Goal: Task Accomplishment & Management: Complete application form

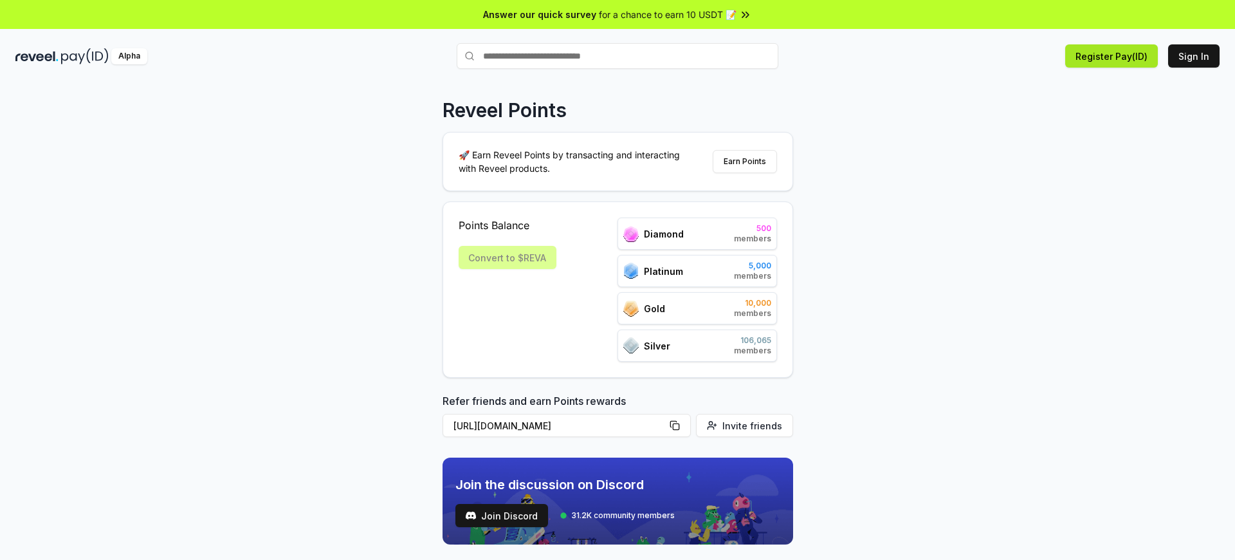
click at [1114, 56] on button "Register Pay(ID)" at bounding box center [1111, 55] width 93 height 23
click at [1195, 56] on button "Sign In" at bounding box center [1193, 55] width 51 height 23
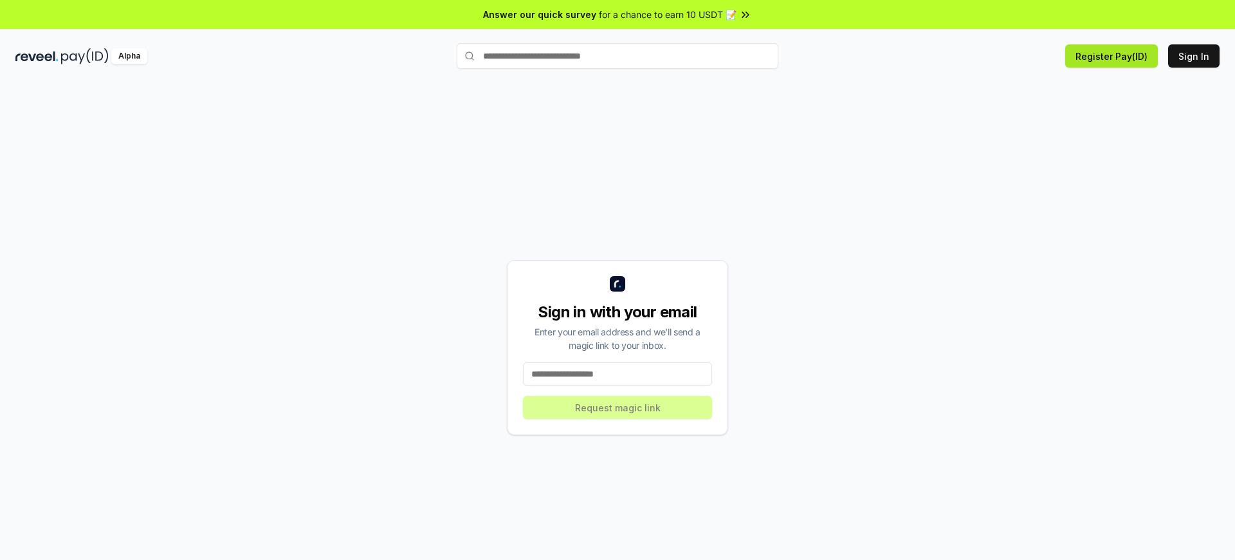
click at [1114, 56] on button "Register Pay(ID)" at bounding box center [1111, 55] width 93 height 23
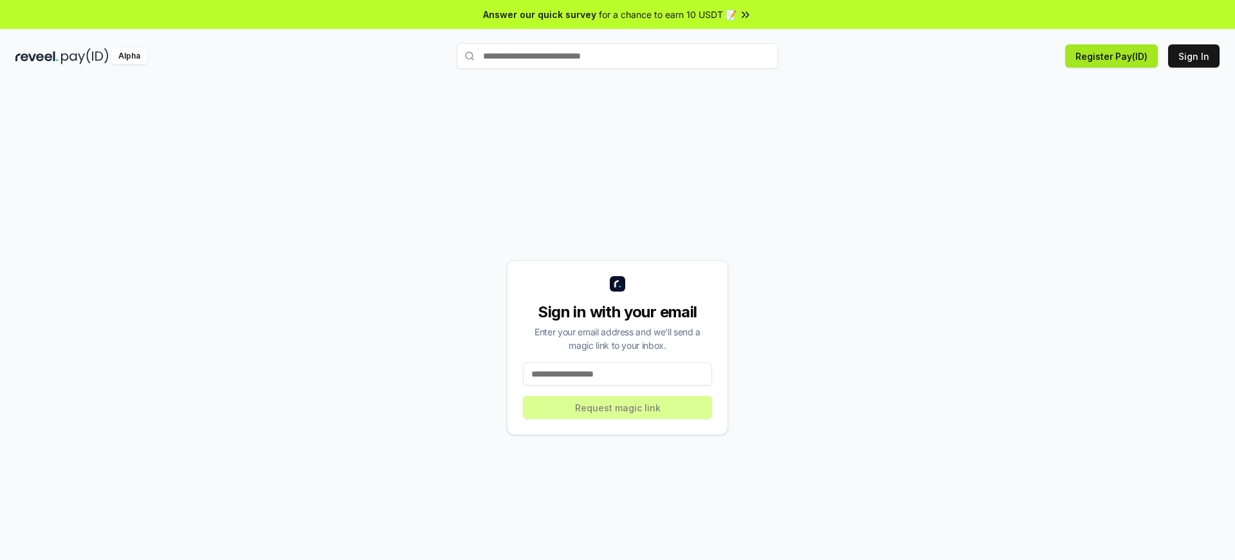
click at [1114, 56] on button "Register Pay(ID)" at bounding box center [1111, 55] width 93 height 23
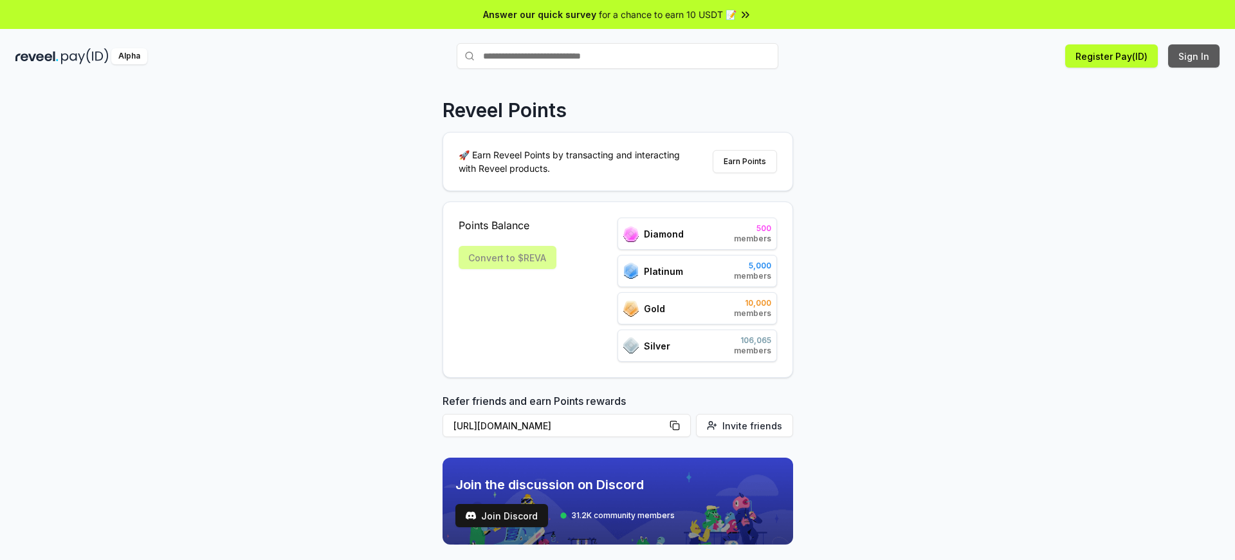
click at [1195, 56] on button "Sign In" at bounding box center [1193, 55] width 51 height 23
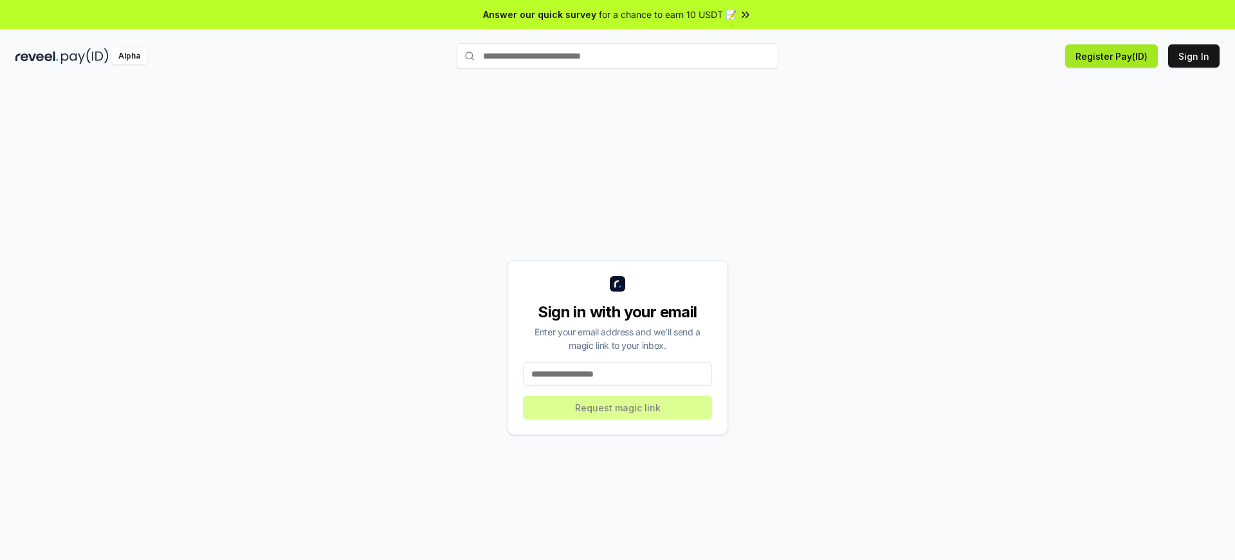
click at [1114, 56] on button "Register Pay(ID)" at bounding box center [1111, 55] width 93 height 23
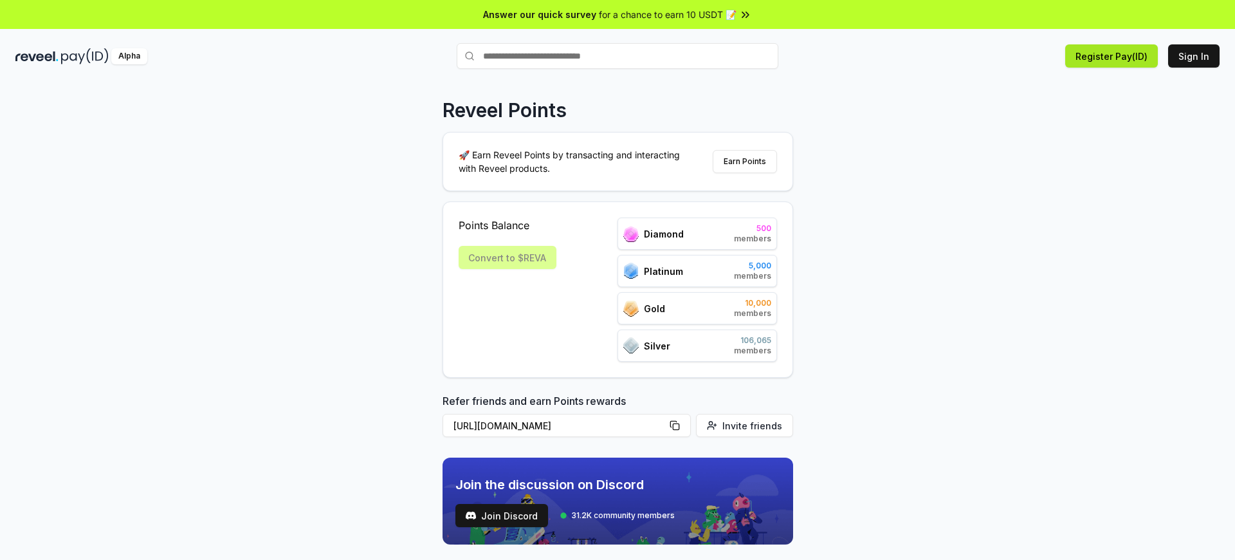
click at [1114, 56] on button "Register Pay(ID)" at bounding box center [1111, 55] width 93 height 23
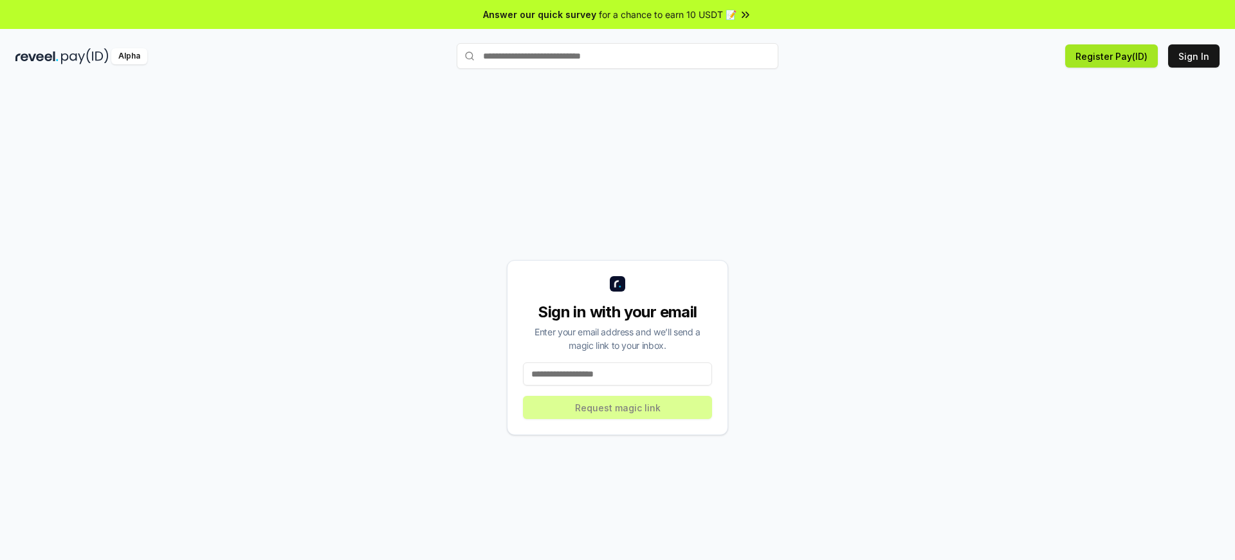
click at [1114, 56] on button "Register Pay(ID)" at bounding box center [1111, 55] width 93 height 23
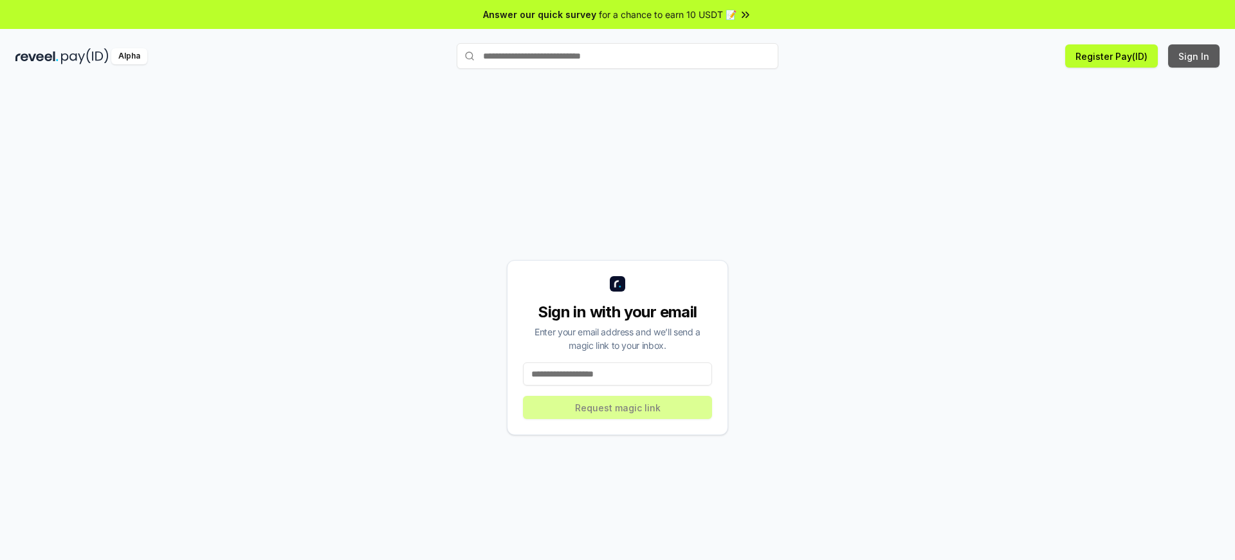
click at [1195, 56] on button "Sign In" at bounding box center [1193, 55] width 51 height 23
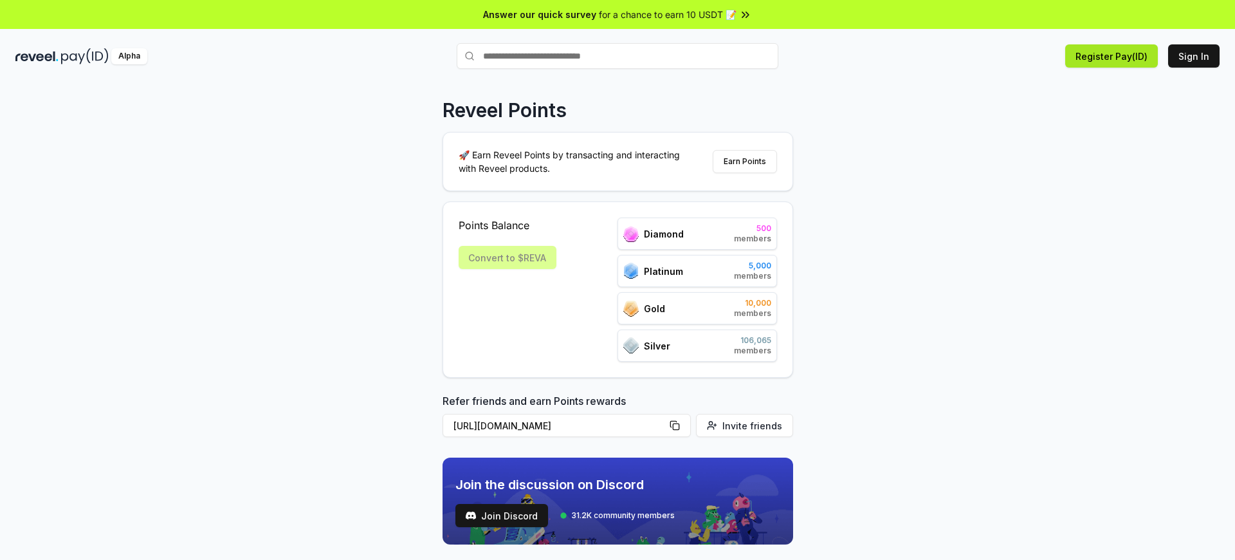
click at [1114, 56] on button "Register Pay(ID)" at bounding box center [1111, 55] width 93 height 23
